Goal: Find contact information: Find contact information

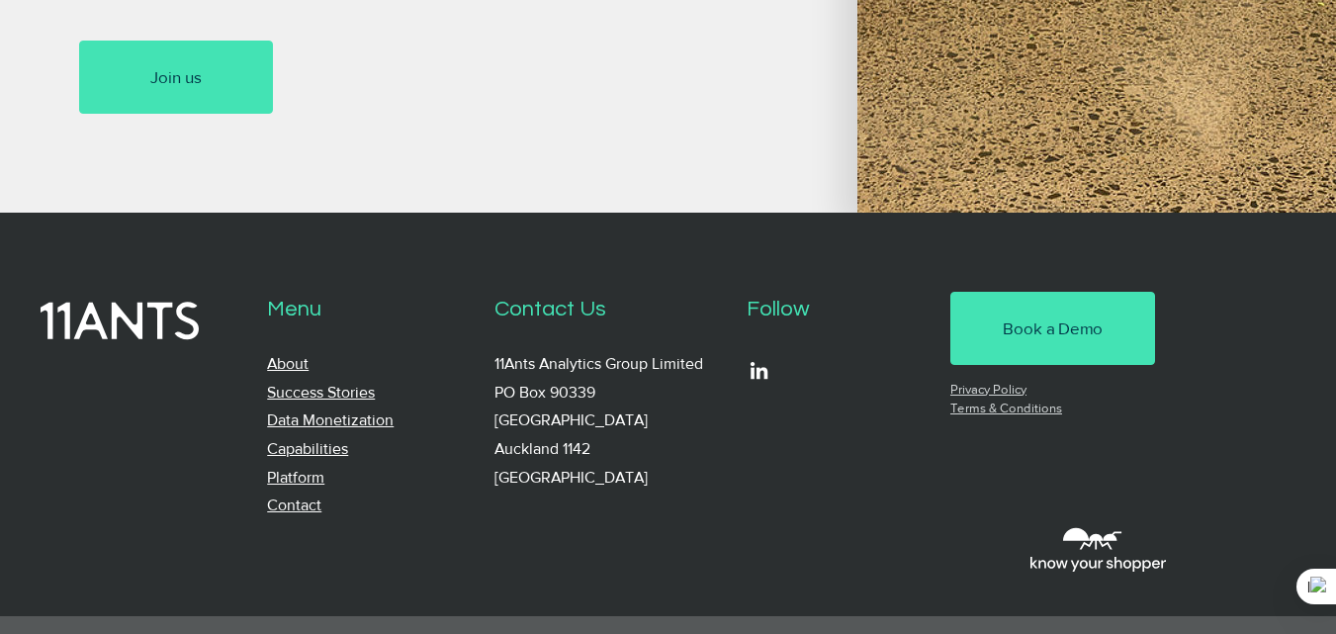
scroll to position [1852, 0]
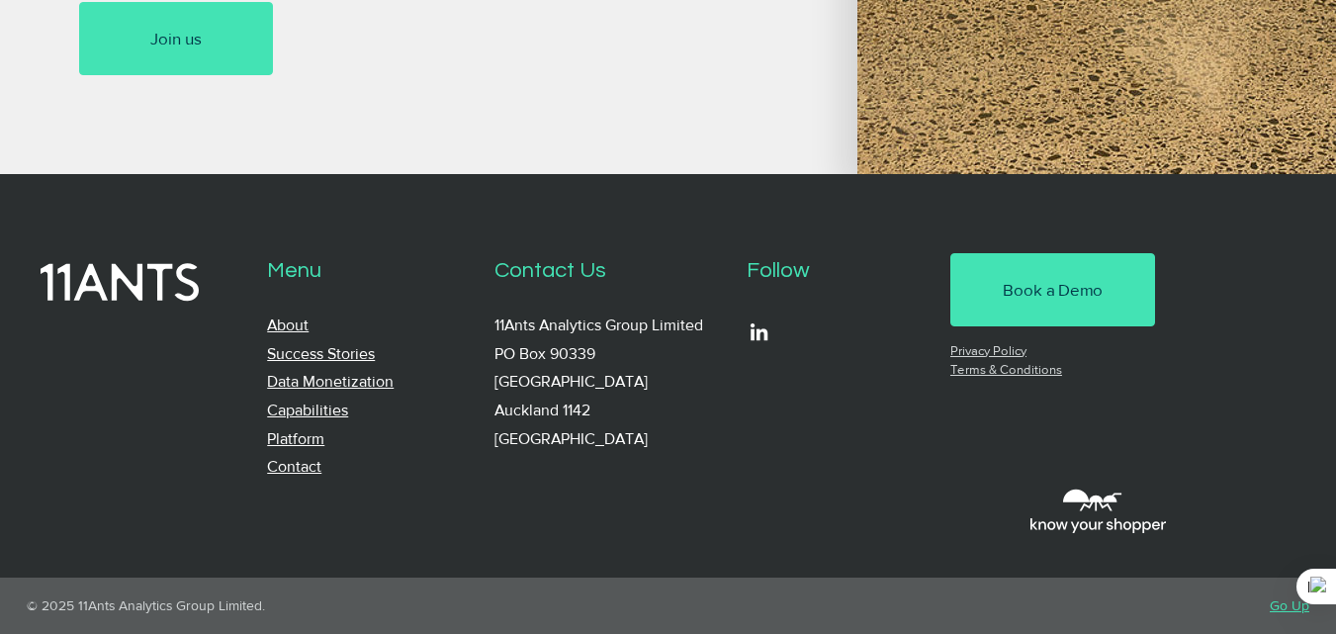
click at [317, 458] on link "Contact" at bounding box center [294, 466] width 54 height 17
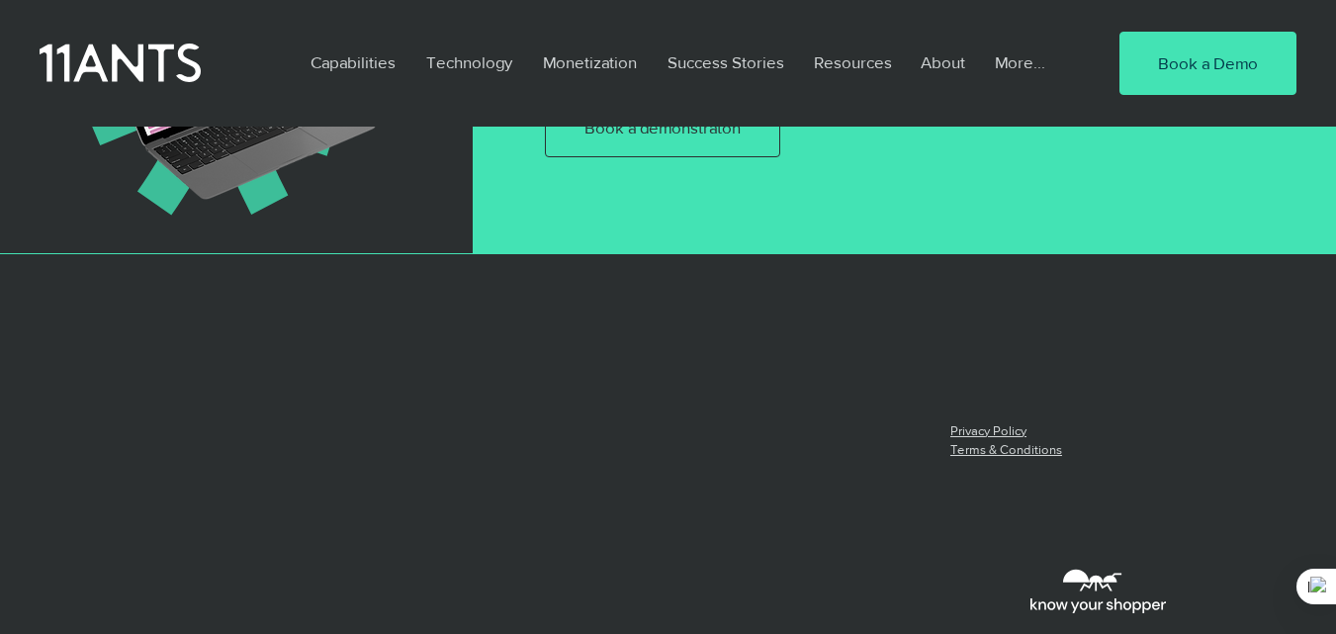
scroll to position [1670, 0]
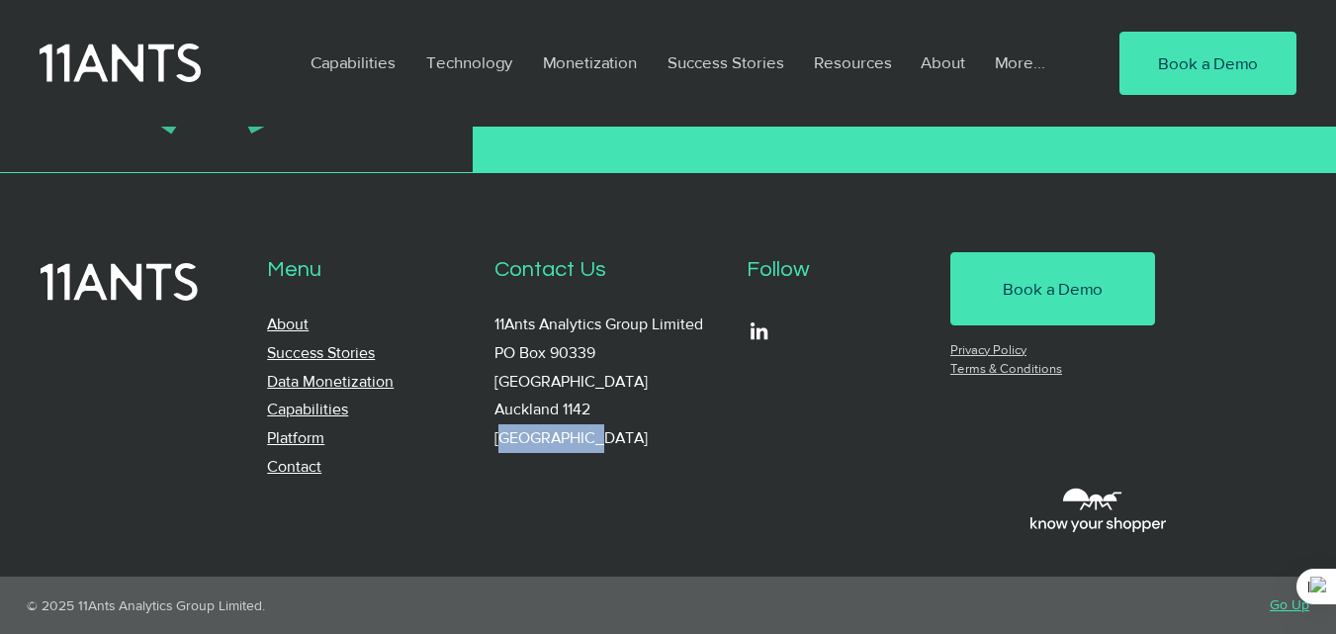
drag, startPoint x: 602, startPoint y: 438, endPoint x: 498, endPoint y: 430, distance: 104.1
click at [498, 430] on p "11Ants Analytics Group Limited PO Box 90339 Victoria Street West Auckland 1142 …" at bounding box center [610, 381] width 232 height 141
copy p "[GEOGRAPHIC_DATA]"
